Goal: Task Accomplishment & Management: Use online tool/utility

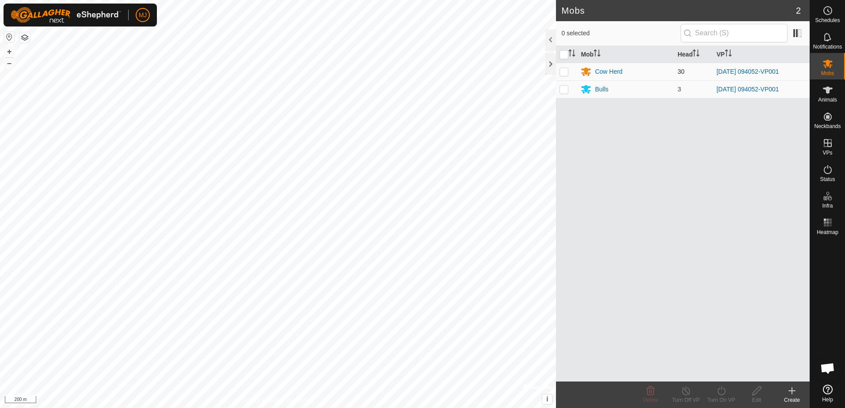
click at [563, 71] on p-checkbox at bounding box center [564, 71] width 9 height 7
checkbox input "true"
click at [564, 92] on p-checkbox at bounding box center [564, 89] width 9 height 7
checkbox input "true"
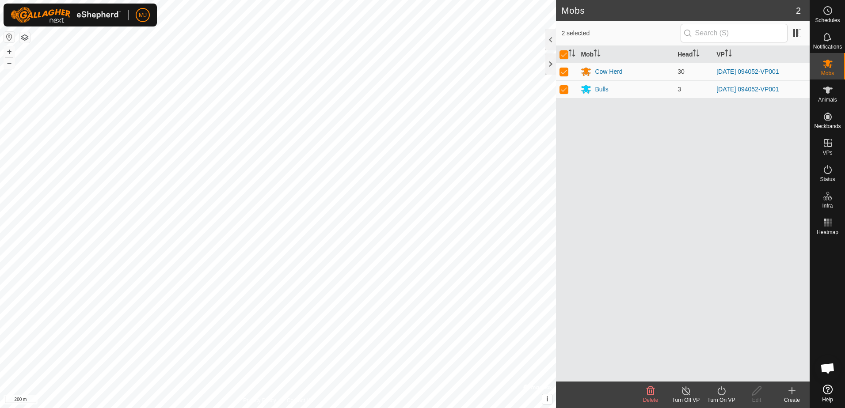
click at [721, 391] on icon at bounding box center [721, 391] width 11 height 11
click at [717, 375] on link "Now" at bounding box center [748, 372] width 88 height 18
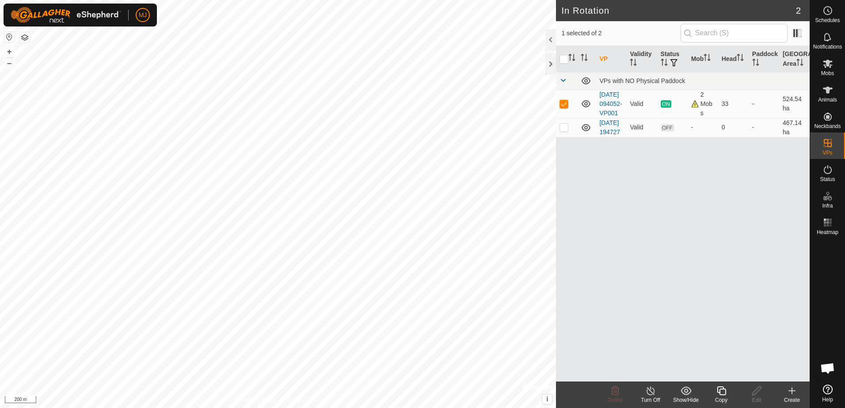
checkbox input "false"
checkbox input "true"
checkbox input "false"
click at [564, 131] on p-checkbox at bounding box center [564, 127] width 9 height 7
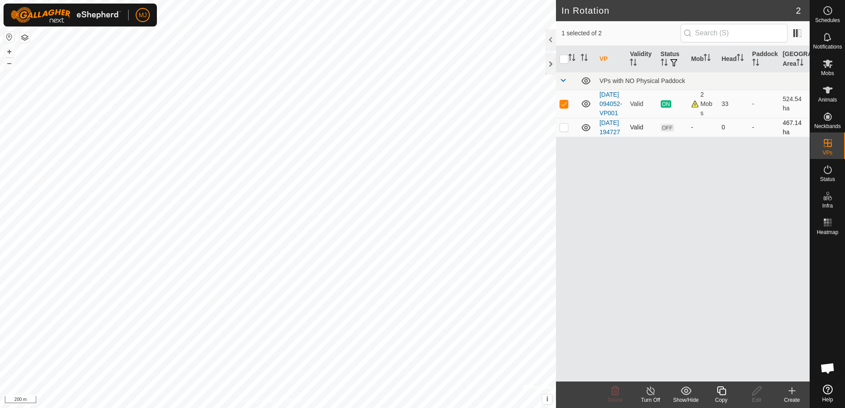
checkbox input "true"
click at [564, 107] on p-checkbox at bounding box center [564, 103] width 9 height 7
checkbox input "false"
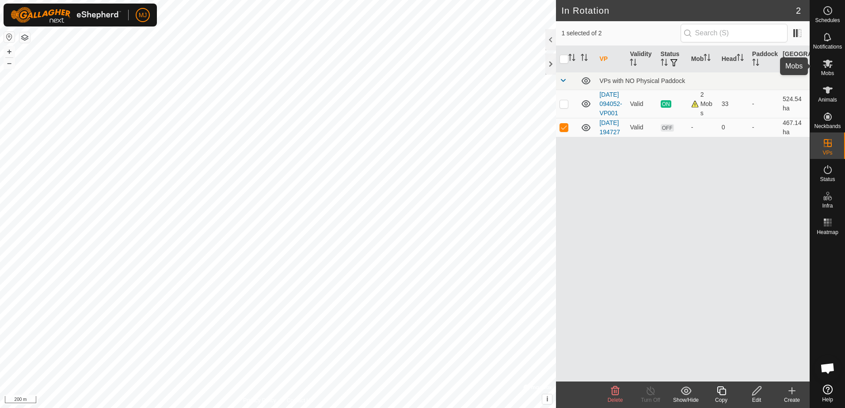
click at [829, 65] on icon at bounding box center [828, 64] width 10 height 8
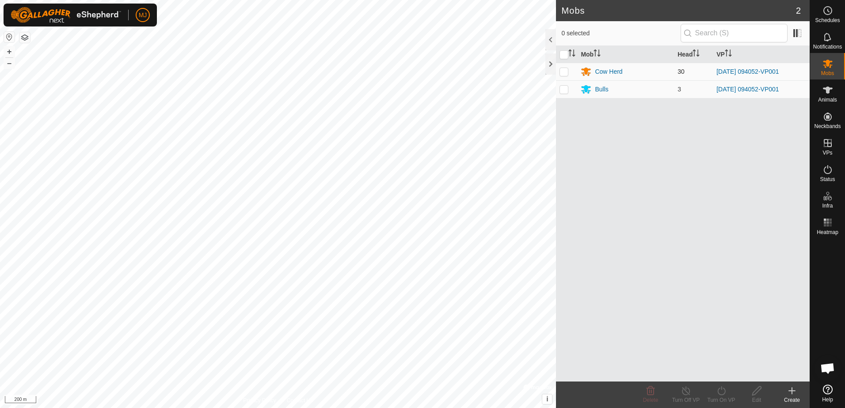
click at [564, 71] on p-checkbox at bounding box center [564, 71] width 9 height 7
checkbox input "true"
click at [565, 91] on p-checkbox at bounding box center [564, 89] width 9 height 7
checkbox input "true"
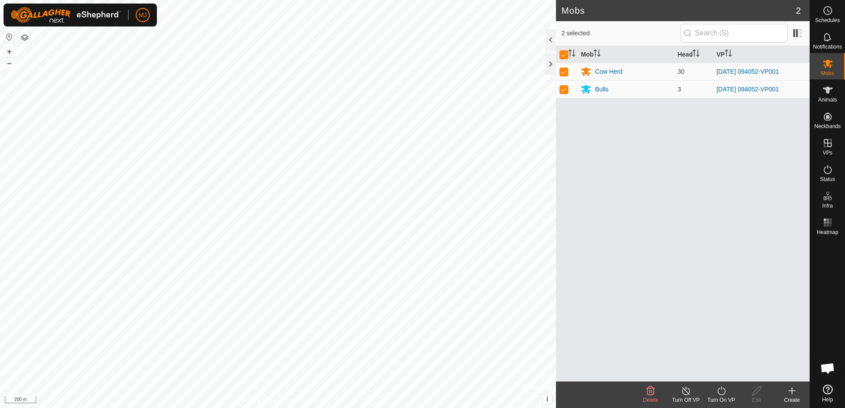
click at [724, 392] on icon at bounding box center [721, 391] width 11 height 11
click at [735, 374] on link "Now" at bounding box center [748, 372] width 88 height 18
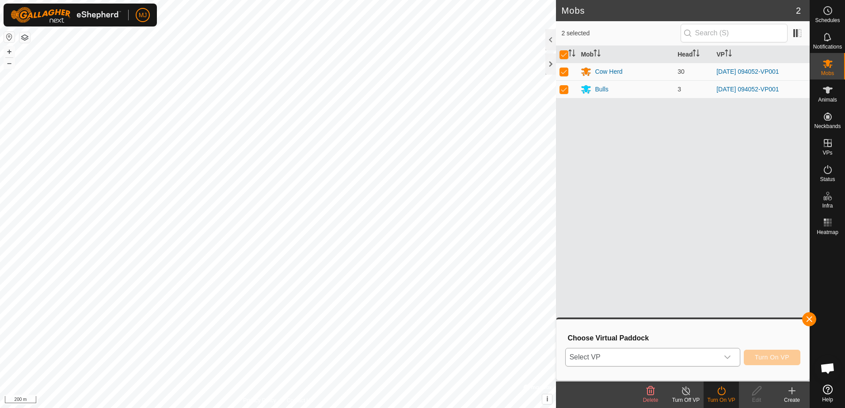
click at [728, 357] on icon "dropdown trigger" at bounding box center [727, 357] width 7 height 7
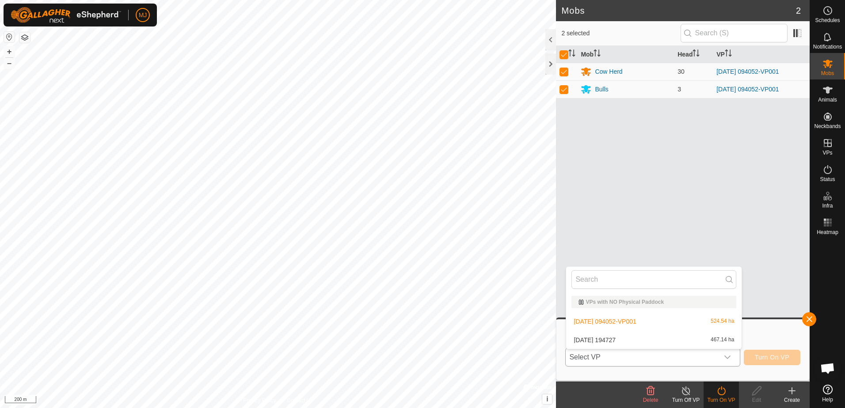
click at [642, 340] on li "[DATE] 194727 467.14 ha" at bounding box center [653, 341] width 175 height 18
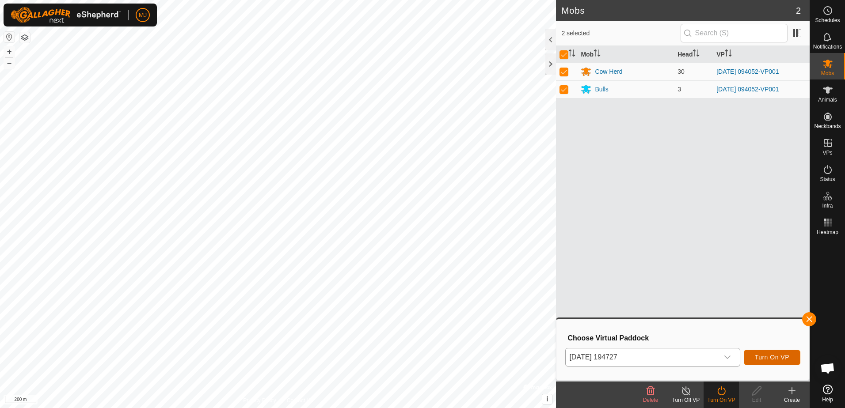
click at [757, 359] on span "Turn On VP" at bounding box center [772, 357] width 34 height 7
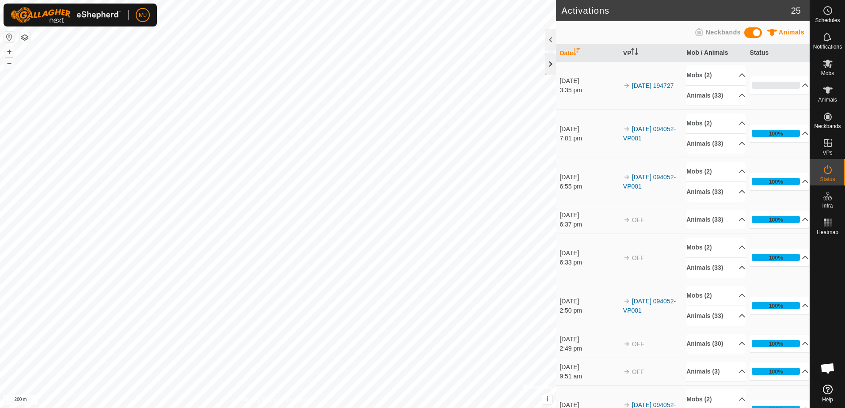
click at [546, 66] on div at bounding box center [550, 63] width 11 height 21
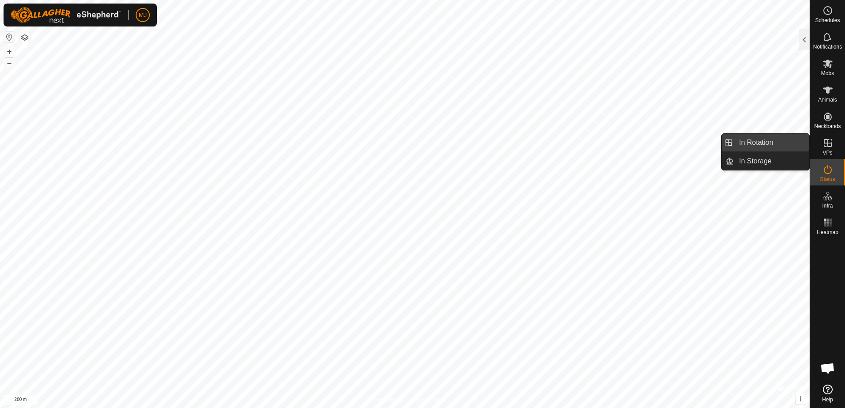
click at [780, 142] on link "In Rotation" at bounding box center [772, 143] width 76 height 18
